Goal: Task Accomplishment & Management: Use online tool/utility

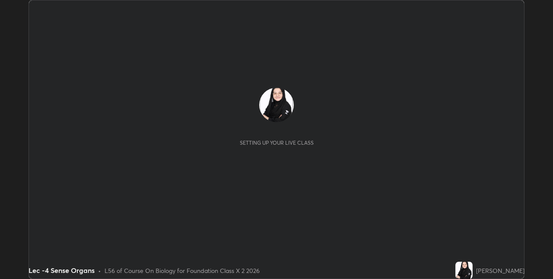
scroll to position [279, 553]
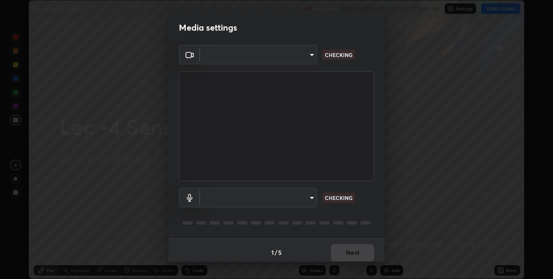
type input "e3e6fd13ef799cde5c9b7fe6f458d6ed022969fe6ce261ce3c0e119950d75ad9"
type input "default"
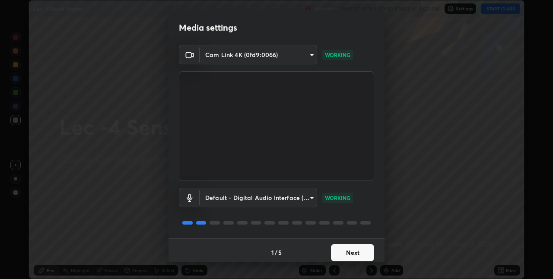
click at [357, 252] on button "Next" at bounding box center [352, 252] width 43 height 17
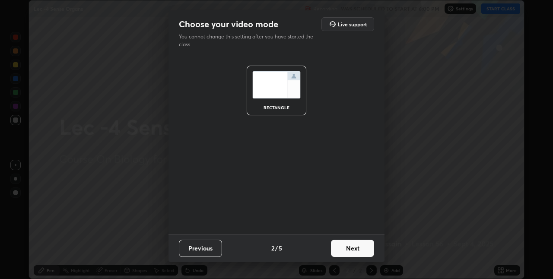
click at [360, 246] on button "Next" at bounding box center [352, 248] width 43 height 17
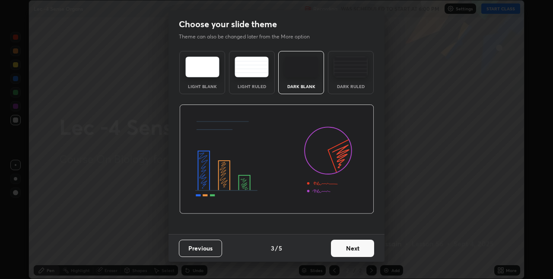
click at [361, 248] on button "Next" at bounding box center [352, 248] width 43 height 17
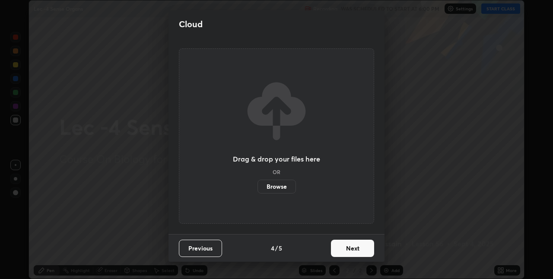
click at [284, 187] on label "Browse" at bounding box center [277, 187] width 38 height 14
click at [258, 187] on input "Browse" at bounding box center [258, 187] width 0 height 14
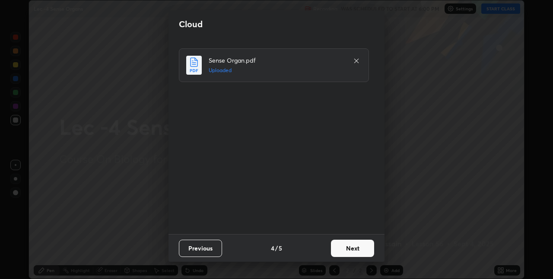
click at [363, 246] on button "Next" at bounding box center [352, 248] width 43 height 17
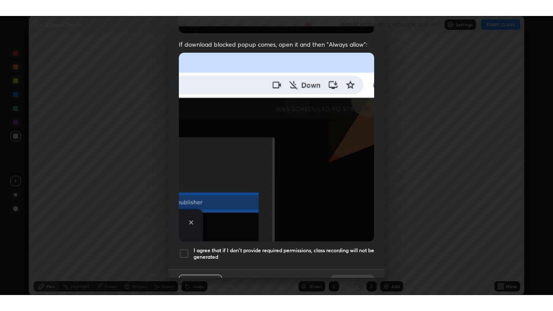
scroll to position [181, 0]
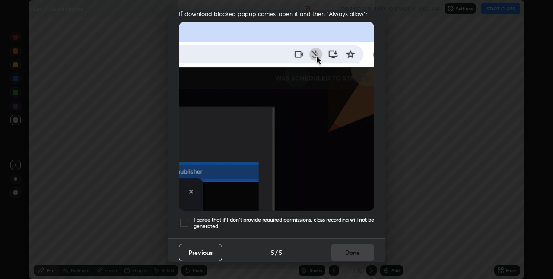
click at [186, 219] on div at bounding box center [184, 223] width 10 height 10
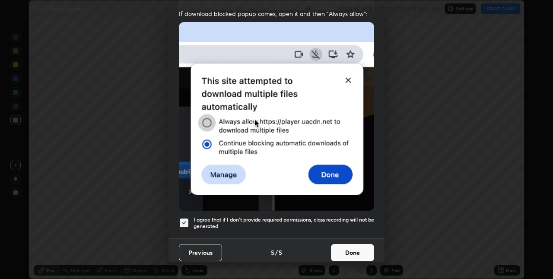
click at [354, 247] on button "Done" at bounding box center [352, 252] width 43 height 17
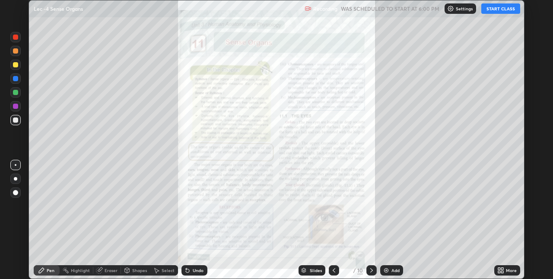
click at [500, 269] on icon at bounding box center [500, 269] width 2 height 2
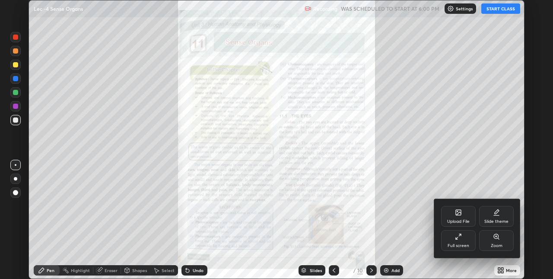
click at [464, 241] on div "Full screen" at bounding box center [458, 240] width 35 height 21
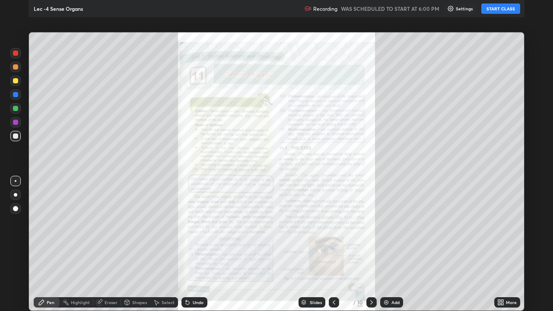
scroll to position [311, 553]
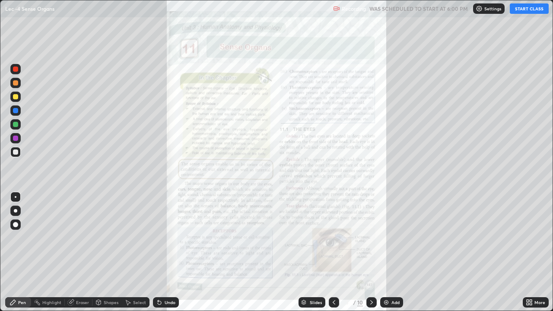
click at [392, 279] on div "Add" at bounding box center [396, 303] width 8 height 4
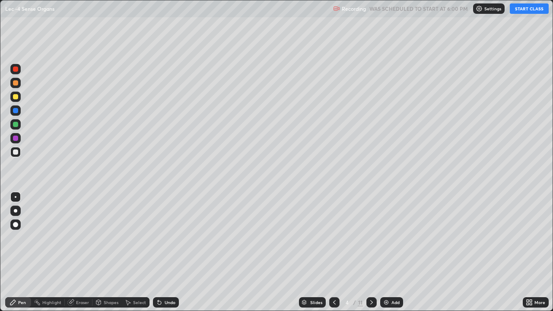
click at [521, 10] on button "START CLASS" at bounding box center [529, 8] width 39 height 10
click at [8, 279] on div "Pen" at bounding box center [18, 302] width 26 height 10
click at [83, 279] on div "Eraser" at bounding box center [82, 303] width 13 height 4
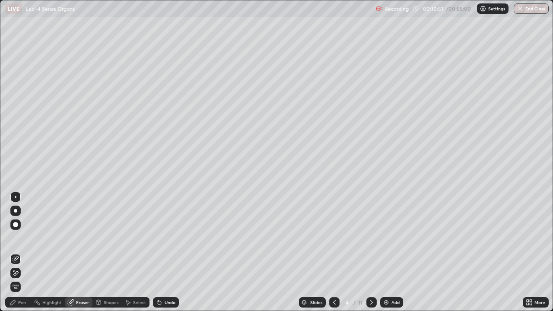
click at [22, 279] on div "Pen" at bounding box center [22, 303] width 8 height 4
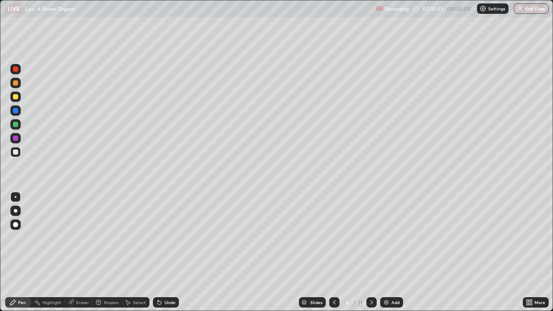
click at [168, 279] on div "Undo" at bounding box center [170, 303] width 11 height 4
click at [172, 279] on div "Undo" at bounding box center [170, 303] width 11 height 4
click at [171, 279] on div "Undo" at bounding box center [170, 303] width 11 height 4
click at [81, 279] on div "Eraser" at bounding box center [82, 303] width 13 height 4
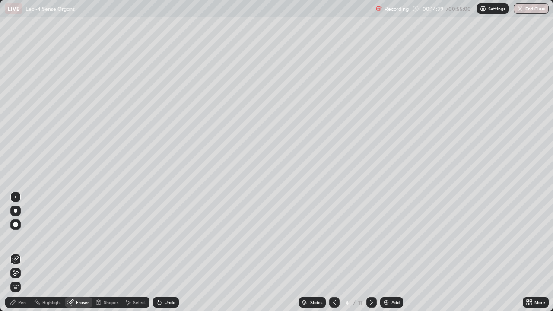
click at [25, 279] on div "Pen" at bounding box center [22, 303] width 8 height 4
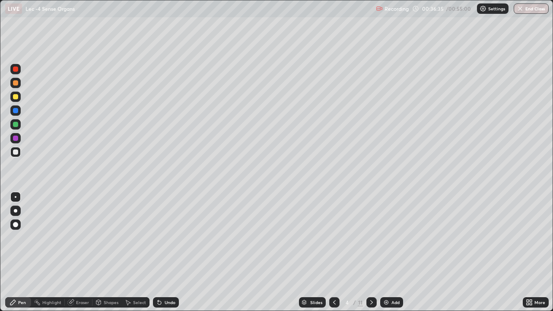
click at [372, 279] on div at bounding box center [372, 302] width 10 height 10
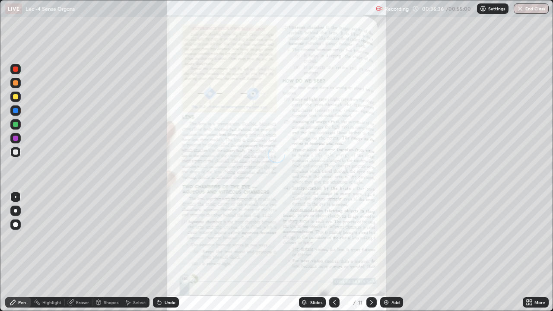
click at [370, 279] on icon at bounding box center [371, 302] width 7 height 7
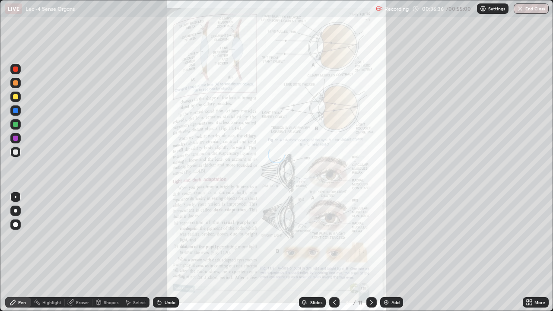
click at [329, 279] on div at bounding box center [334, 302] width 10 height 10
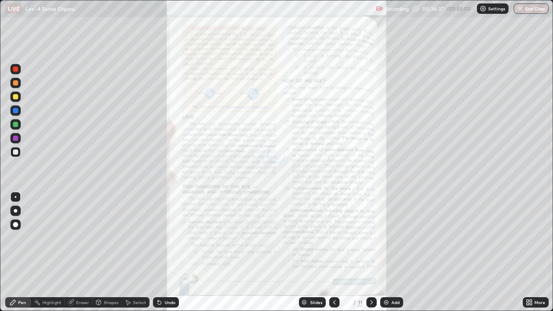
click at [329, 279] on div at bounding box center [334, 302] width 10 height 10
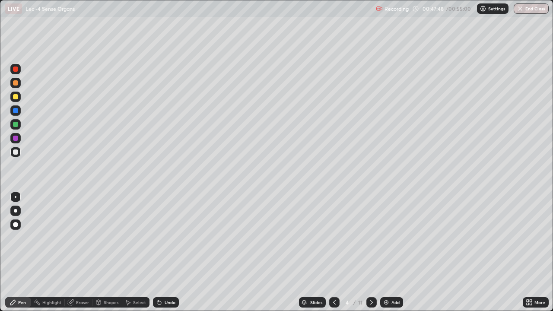
click at [16, 71] on div at bounding box center [15, 69] width 5 height 5
click at [51, 279] on div "Highlight" at bounding box center [51, 303] width 19 height 4
click at [15, 272] on icon at bounding box center [15, 273] width 4 height 4
click at [18, 279] on div "Pen" at bounding box center [18, 302] width 26 height 10
click at [50, 279] on div "Highlight" at bounding box center [51, 303] width 19 height 4
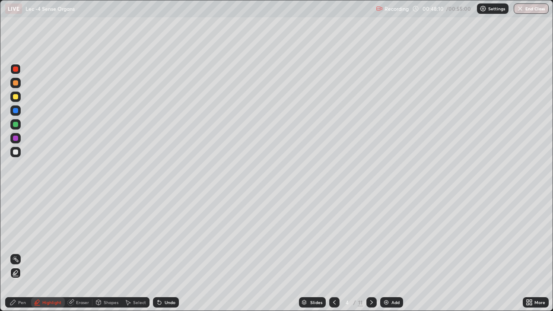
click at [24, 279] on div "Pen" at bounding box center [18, 302] width 26 height 10
click at [37, 279] on icon at bounding box center [37, 302] width 4 height 4
click at [19, 279] on div "Pen" at bounding box center [22, 303] width 8 height 4
click at [347, 279] on div "4" at bounding box center [347, 302] width 9 height 5
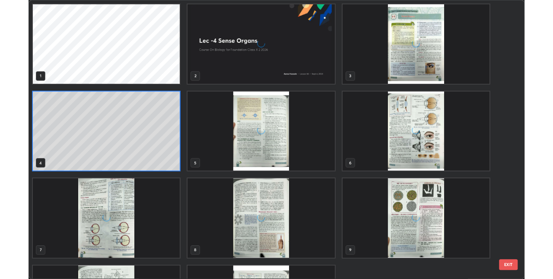
scroll to position [308, 548]
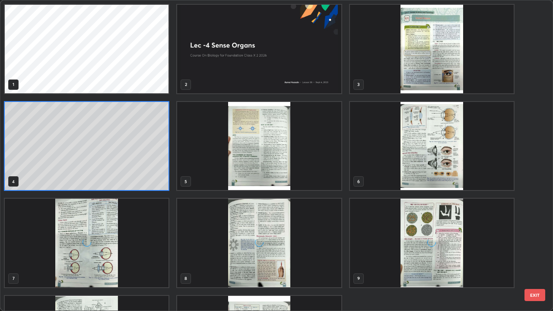
click at [264, 74] on img "grid" at bounding box center [259, 49] width 164 height 89
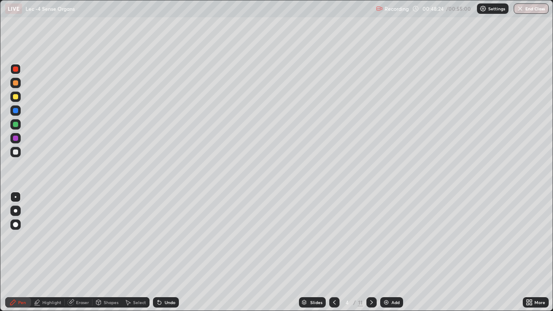
click at [371, 279] on icon at bounding box center [371, 302] width 7 height 7
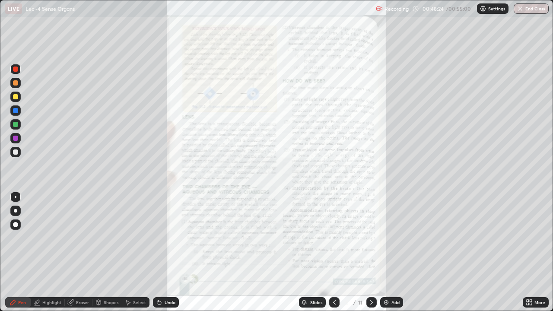
click at [371, 279] on icon at bounding box center [371, 302] width 7 height 7
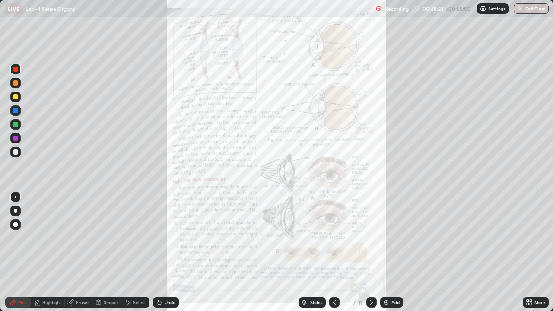
click at [371, 279] on icon at bounding box center [371, 302] width 7 height 7
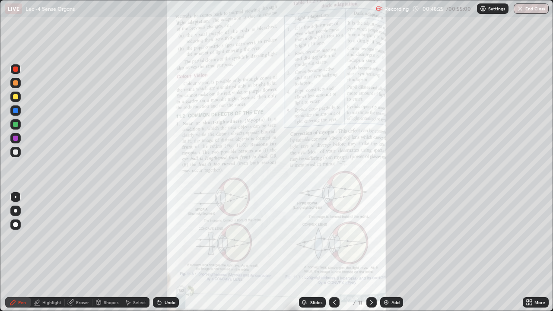
click at [371, 279] on icon at bounding box center [371, 302] width 7 height 7
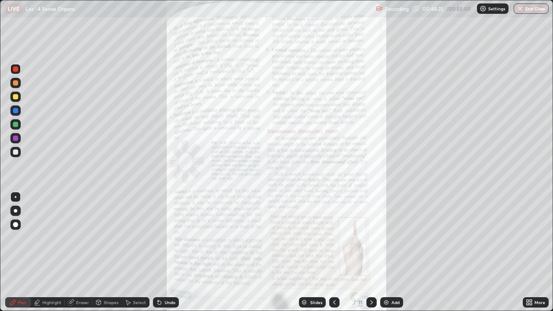
click at [371, 279] on icon at bounding box center [371, 302] width 7 height 7
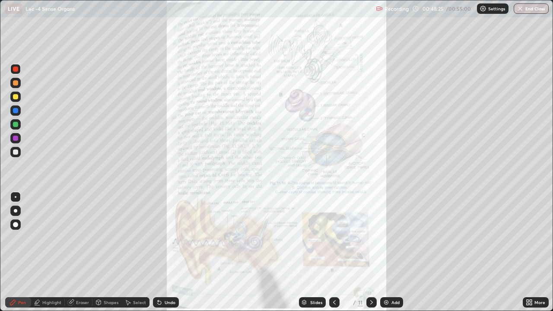
click at [371, 279] on icon at bounding box center [371, 302] width 7 height 7
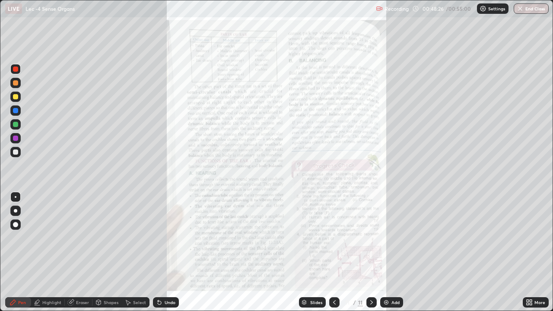
click at [371, 279] on icon at bounding box center [371, 302] width 7 height 7
click at [393, 279] on div "Add" at bounding box center [396, 303] width 8 height 4
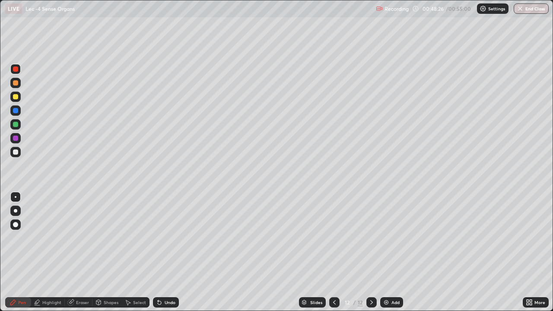
click at [371, 279] on icon at bounding box center [371, 302] width 7 height 7
click at [394, 279] on div "Add" at bounding box center [392, 302] width 23 height 10
click at [14, 111] on div at bounding box center [15, 110] width 5 height 5
click at [418, 279] on div "Slides 13 / 13 Add" at bounding box center [351, 302] width 344 height 17
click at [167, 279] on div "Undo" at bounding box center [166, 302] width 26 height 10
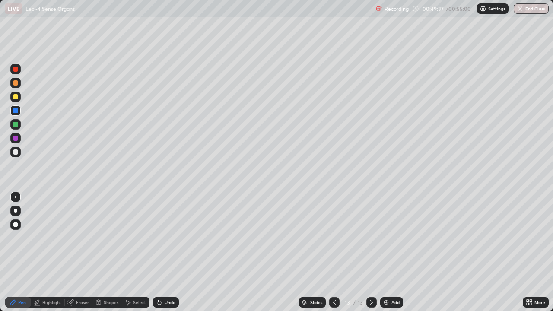
click at [170, 279] on div "Undo" at bounding box center [170, 303] width 11 height 4
click at [16, 138] on div at bounding box center [15, 138] width 5 height 5
click at [477, 279] on div "Slides 13 / 13 Add" at bounding box center [351, 302] width 344 height 17
click at [174, 279] on div "Undo" at bounding box center [170, 303] width 11 height 4
click at [160, 279] on icon at bounding box center [159, 302] width 7 height 7
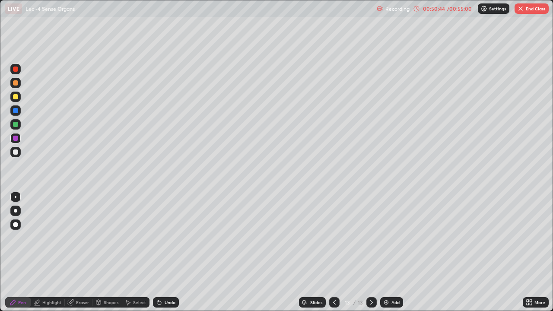
click at [169, 279] on div "Undo" at bounding box center [170, 303] width 11 height 4
click at [529, 279] on icon at bounding box center [528, 301] width 2 height 2
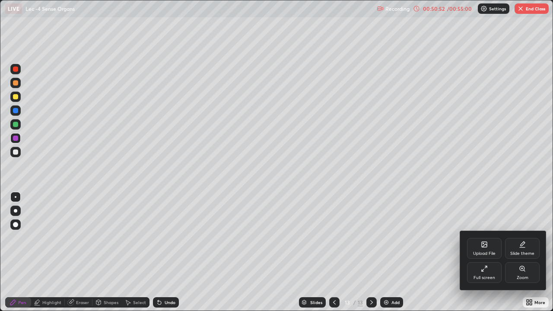
click at [483, 270] on icon at bounding box center [483, 270] width 2 height 2
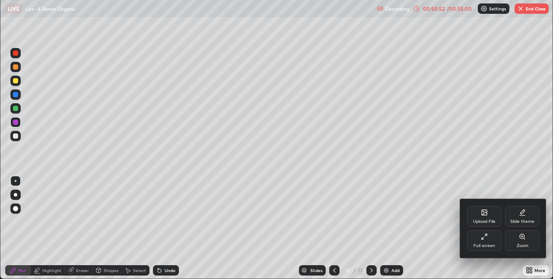
scroll to position [42960, 42686]
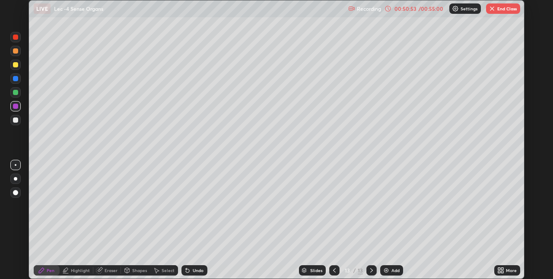
click at [494, 10] on img "button" at bounding box center [492, 8] width 7 height 7
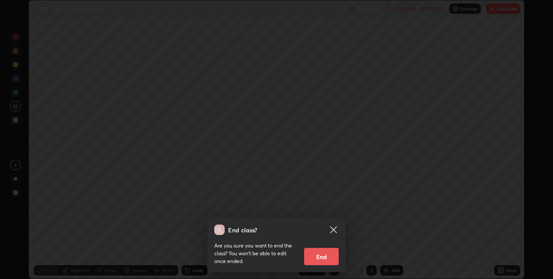
click at [321, 251] on button "End" at bounding box center [321, 256] width 35 height 17
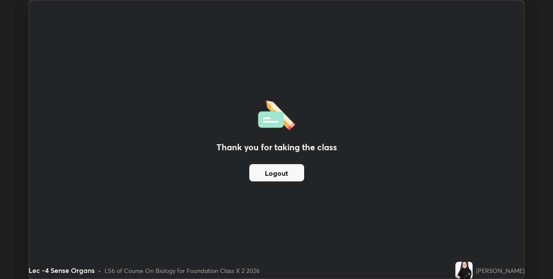
click at [270, 176] on button "Logout" at bounding box center [276, 172] width 55 height 17
